Goal: Check status

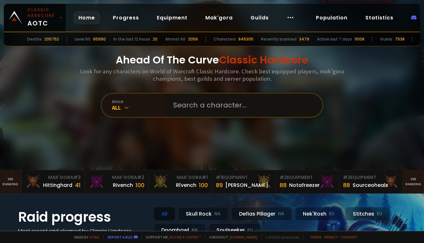
click at [187, 101] on input "text" at bounding box center [242, 105] width 146 height 23
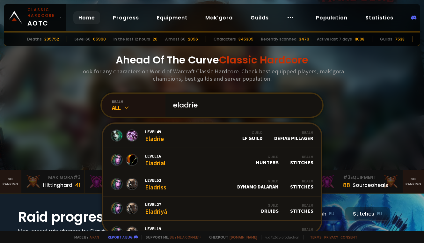
type input "eladríel"
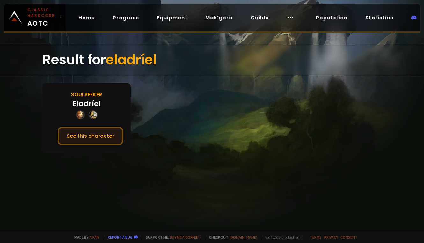
drag, startPoint x: 95, startPoint y: 140, endPoint x: 91, endPoint y: 137, distance: 5.5
click at [95, 140] on button "See this character" at bounding box center [90, 136] width 65 height 18
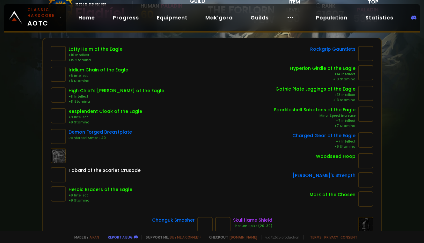
scroll to position [64, 0]
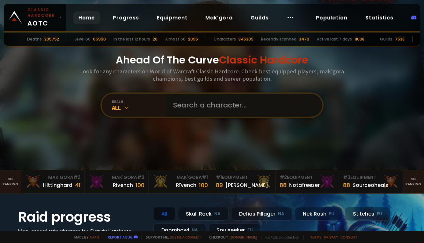
click at [202, 111] on input "text" at bounding box center [242, 105] width 146 height 23
type input "lyannafour"
